Goal: Task Accomplishment & Management: Use online tool/utility

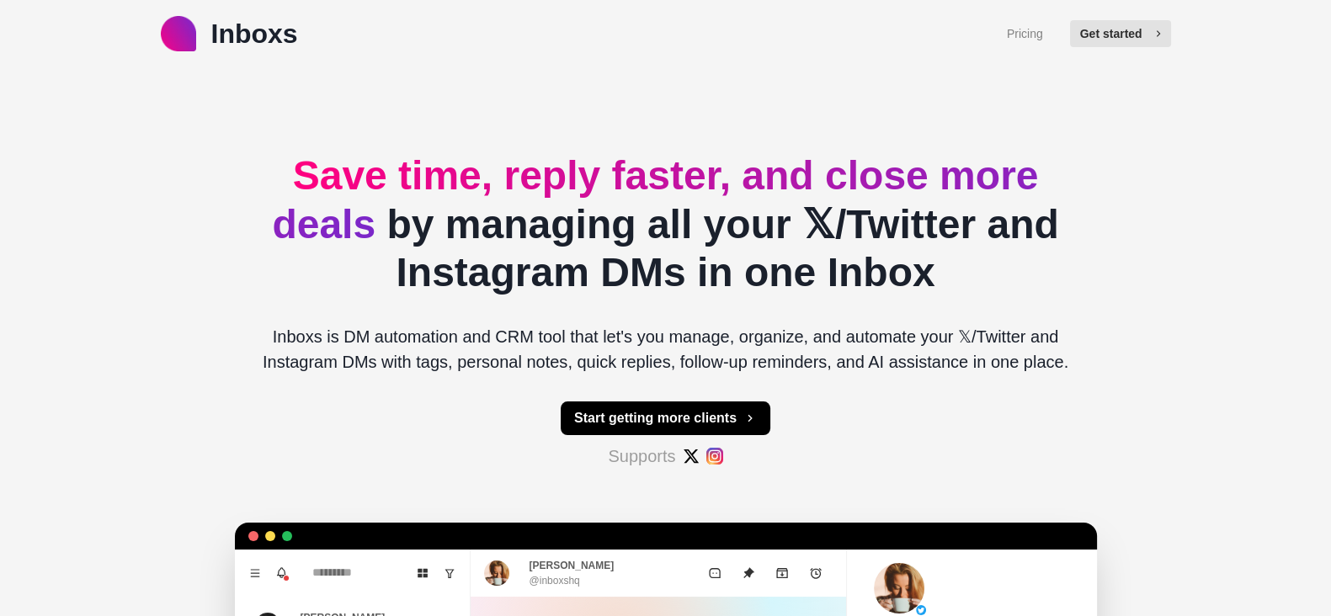
click at [1116, 23] on button "Get started" at bounding box center [1120, 33] width 101 height 27
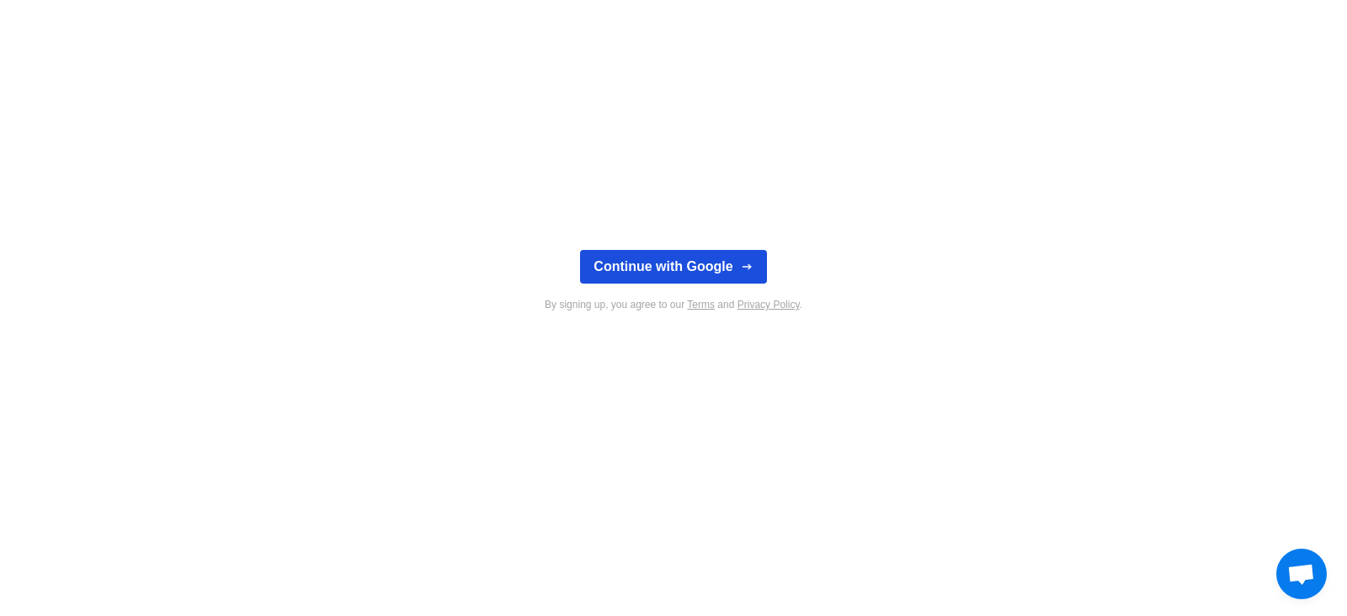
click at [689, 257] on button "Continue with Google" at bounding box center [673, 267] width 186 height 34
